Goal: Task Accomplishment & Management: Use online tool/utility

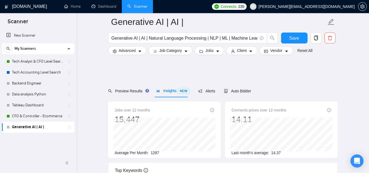
scroll to position [141, 0]
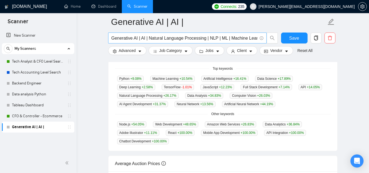
click at [207, 37] on input "Generative AI | AI | Natural Language Processing | NLP | ML | Machine Learning" at bounding box center [184, 38] width 146 height 7
paste input "Azure Architect"
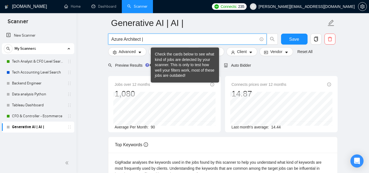
scroll to position [0, 0]
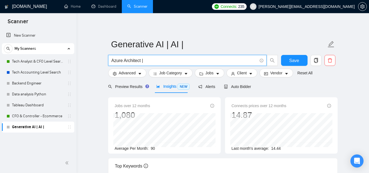
click at [151, 60] on input "Azure Architect |" at bounding box center [184, 60] width 146 height 7
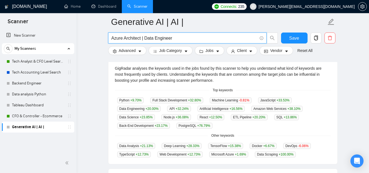
scroll to position [123, 0]
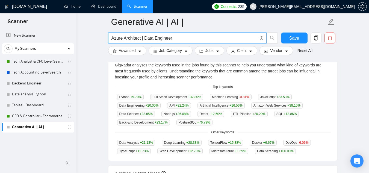
click at [167, 40] on input "Azure Architect | Data Engineer" at bounding box center [184, 38] width 146 height 7
type input "Azure Architect | Data Engineer"
click at [331, 38] on icon "delete" at bounding box center [329, 37] width 5 height 5
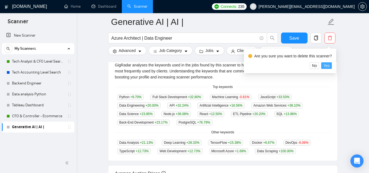
click at [325, 63] on span "Yes" at bounding box center [326, 65] width 6 height 6
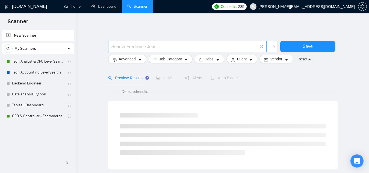
click at [171, 45] on input "text" at bounding box center [184, 46] width 146 height 7
paste input "Azure Architect | Data Engineer"
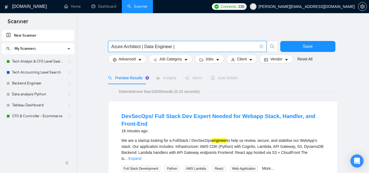
paste input "Power BI"
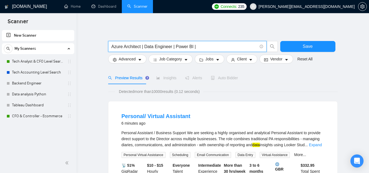
paste input "Power BI"
click at [122, 45] on input "Azure Architect | Data Engineer | Power BI |" at bounding box center [184, 46] width 146 height 7
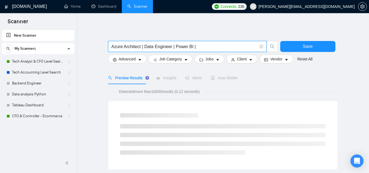
click at [122, 45] on input "Azure Architect | Data Engineer | Power BI |" at bounding box center [184, 46] width 146 height 7
click at [115, 48] on input "Azure Architect | Data Engineer | Power BI |" at bounding box center [184, 46] width 146 height 7
click at [222, 45] on input "Azure Architect | Data Engineer | Power BI |" at bounding box center [184, 46] width 146 height 7
paste input "Azure"
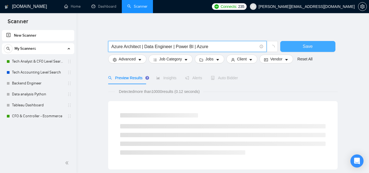
type input "Azure Architect | Data Engineer | Power BI | Azure"
click at [300, 47] on button "Save" at bounding box center [307, 46] width 55 height 11
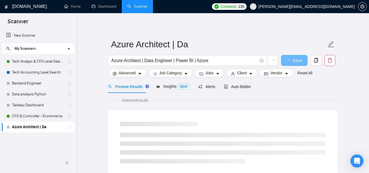
click at [177, 87] on span "NEW" at bounding box center [183, 87] width 12 height 6
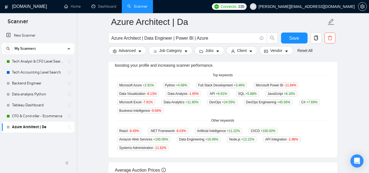
scroll to position [127, 0]
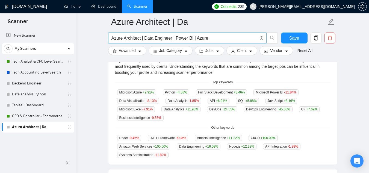
click at [155, 37] on input "Azure Architect | Data Engineer | Power BI | Azure" at bounding box center [184, 38] width 146 height 7
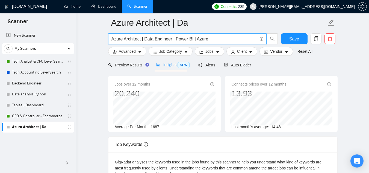
scroll to position [0, 0]
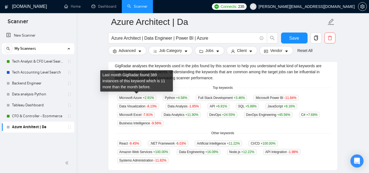
scroll to position [127, 0]
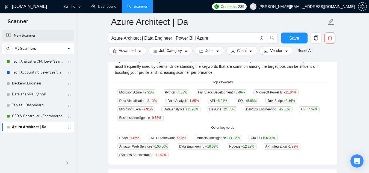
click at [37, 35] on link "New Scanner" at bounding box center [38, 35] width 64 height 11
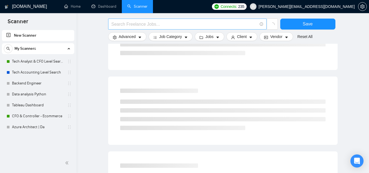
scroll to position [91, 0]
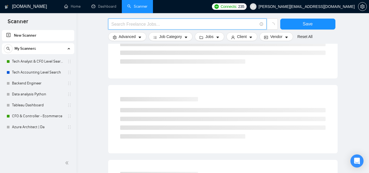
click at [181, 24] on input "text" at bounding box center [184, 24] width 146 height 7
paste input "Azure Solutions Architect, Data Engineer, T-SQL, DAX, Power Platform, AI, SQL, …"
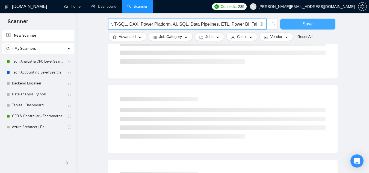
scroll to position [0, 77]
type input "Azure Solutions Architect, Data Engineer, T-SQL, DAX, Power Platform, AI, SQL, …"
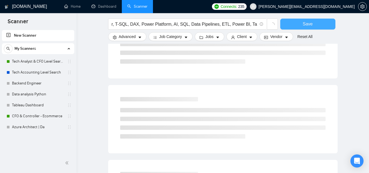
click at [294, 27] on button "Save" at bounding box center [307, 24] width 55 height 11
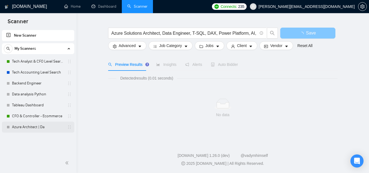
scroll to position [13, 0]
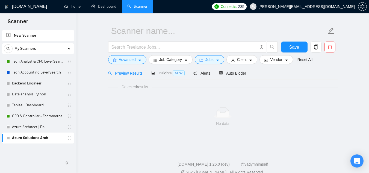
click at [162, 66] on form "Save Advanced Job Category Jobs Client Vendor Reset All" at bounding box center [222, 44] width 229 height 44
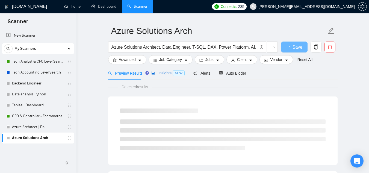
click at [160, 76] on div "Insights NEW" at bounding box center [167, 73] width 33 height 6
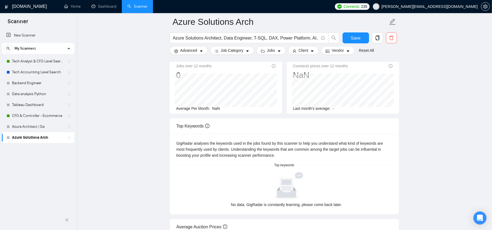
scroll to position [37, 0]
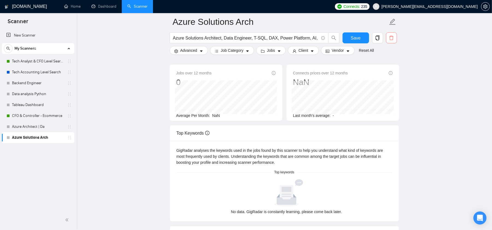
click at [368, 39] on icon "delete" at bounding box center [391, 37] width 5 height 5
click at [368, 66] on span "Yes" at bounding box center [388, 65] width 6 height 6
